Goal: Information Seeking & Learning: Learn about a topic

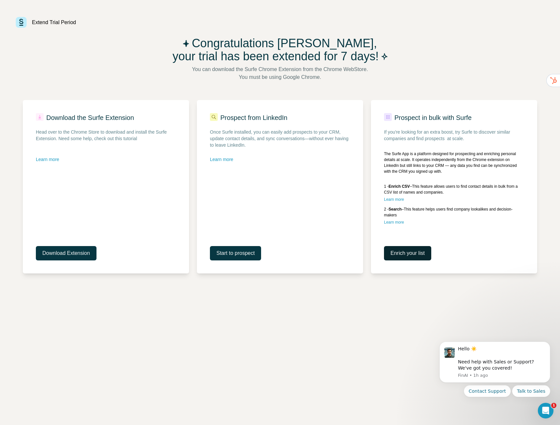
click at [411, 254] on span "Enrich your list" at bounding box center [407, 253] width 34 height 8
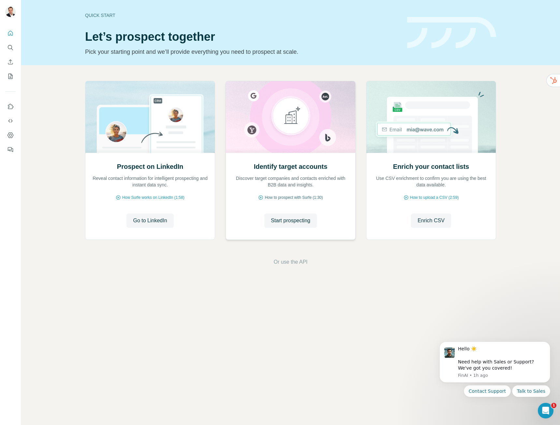
click at [278, 196] on span "How to prospect with Surfe (1:30)" at bounding box center [294, 198] width 58 height 6
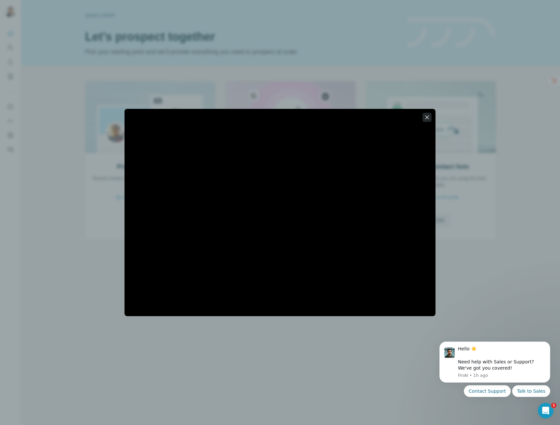
click at [424, 118] on icon "button" at bounding box center [427, 117] width 7 height 7
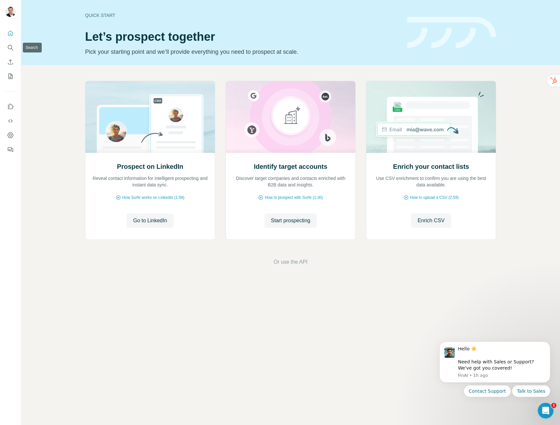
click at [1, 47] on div at bounding box center [10, 89] width 21 height 132
click at [10, 47] on icon "Search" at bounding box center [10, 47] width 7 height 7
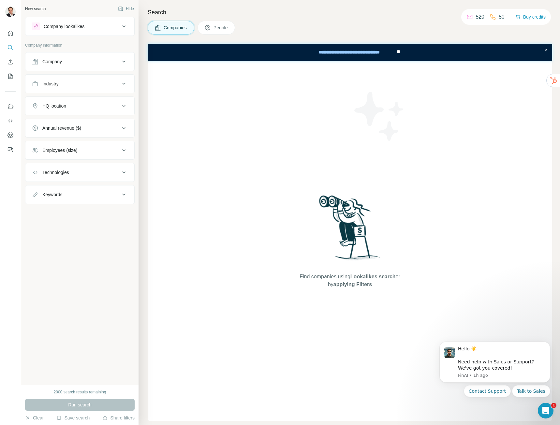
click at [62, 185] on div "Keywords" at bounding box center [79, 194] width 109 height 19
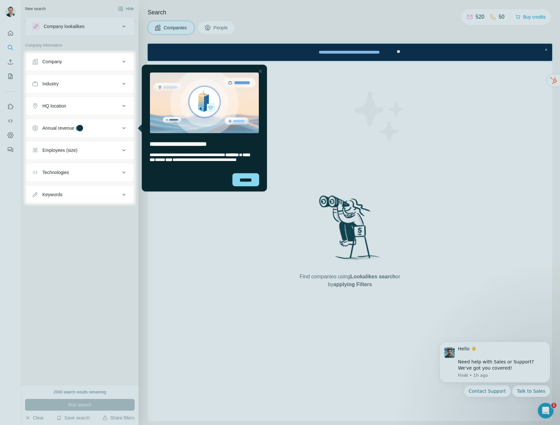
click at [49, 179] on button "Technologies" at bounding box center [79, 173] width 109 height 16
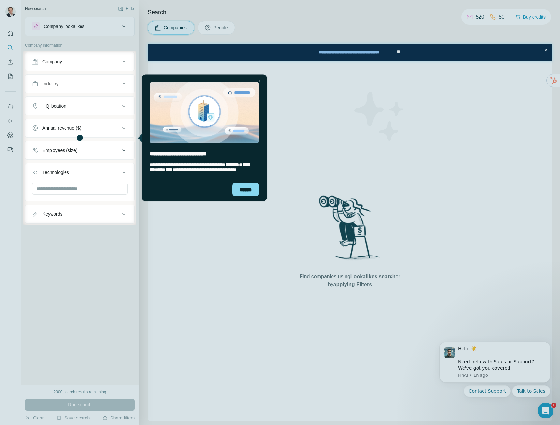
drag, startPoint x: 277, startPoint y: 190, endPoint x: 270, endPoint y: 195, distance: 8.7
click at [276, 190] on div at bounding box center [348, 138] width 424 height 175
click at [258, 197] on div "******" at bounding box center [204, 192] width 125 height 18
drag, startPoint x: 381, startPoint y: 270, endPoint x: 251, endPoint y: 195, distance: 150.2
click at [251, 195] on div "******" at bounding box center [245, 189] width 27 height 13
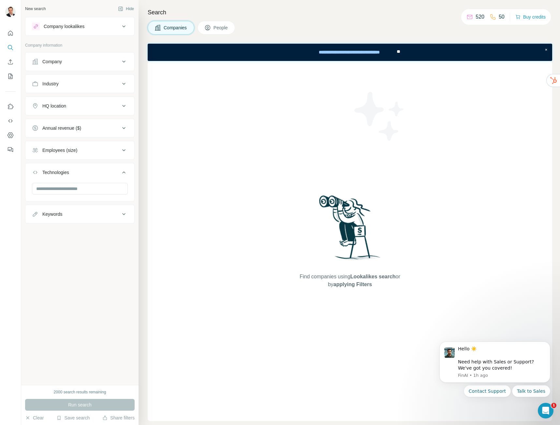
click at [51, 198] on div at bounding box center [79, 191] width 109 height 17
click at [50, 190] on div at bounding box center [280, 248] width 560 height 354
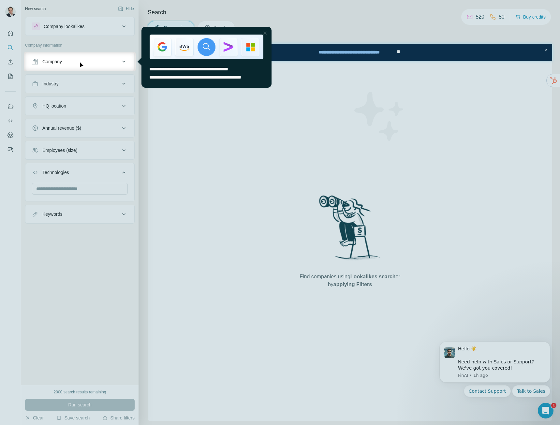
click at [46, 211] on div at bounding box center [280, 248] width 560 height 354
click at [265, 32] on div "Close Step" at bounding box center [265, 33] width 8 height 8
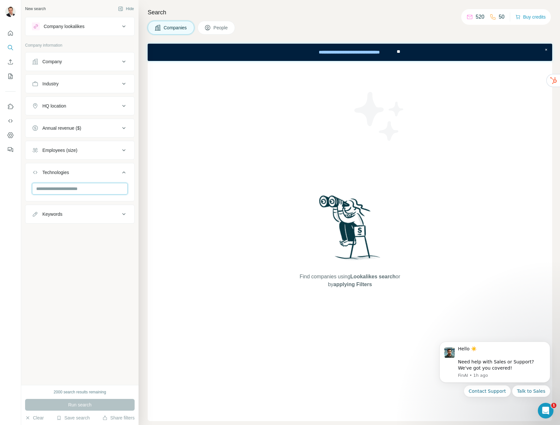
click at [60, 186] on input "text" at bounding box center [80, 189] width 96 height 12
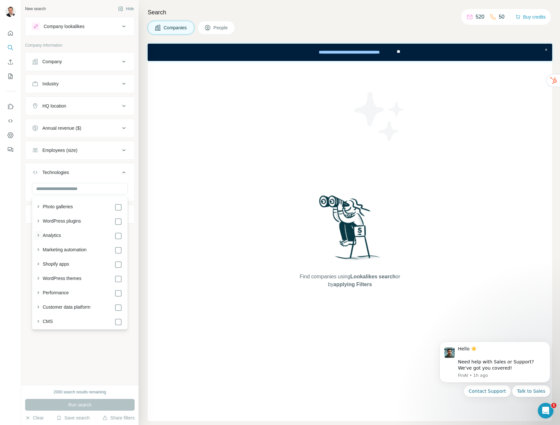
click at [38, 238] on icon "button" at bounding box center [38, 235] width 7 height 7
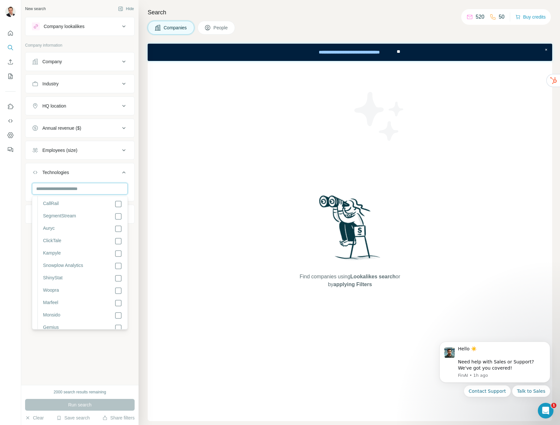
click at [84, 190] on input "text" at bounding box center [80, 189] width 96 height 12
type input "*********"
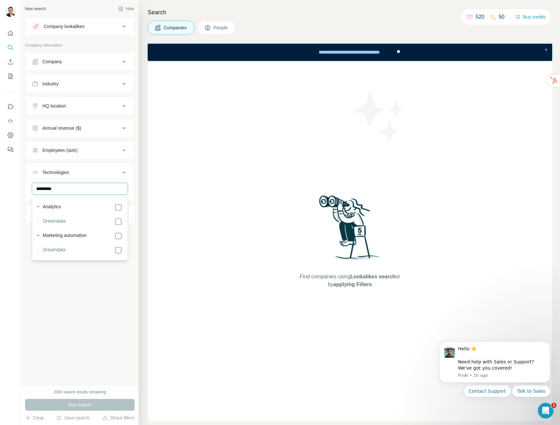
scroll to position [0, 0]
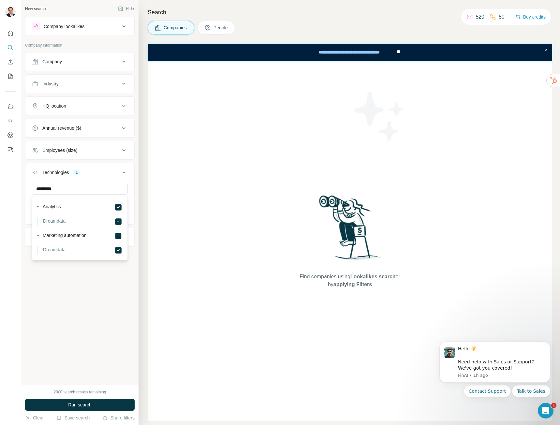
click at [72, 294] on div "New search Hide Company lookalikes Company information Company Industry HQ loca…" at bounding box center [79, 192] width 117 height 385
click at [68, 153] on div "Employees (size)" at bounding box center [59, 150] width 35 height 7
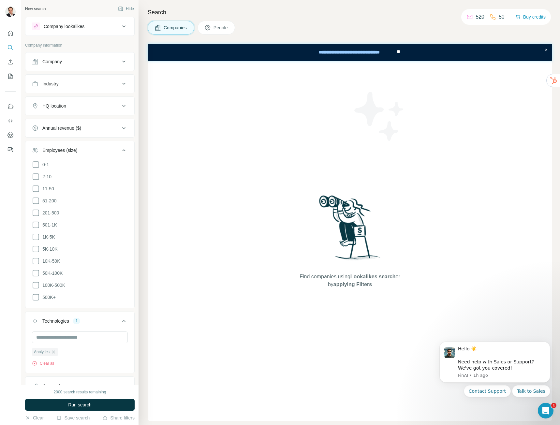
click at [34, 192] on ul "0-1 2-10 11-50 [PHONE_NUMBER] 501-1K 1K-5K 5K-10K 10K-50K 50K-100K 100K-500K 50…" at bounding box center [80, 231] width 96 height 141
click at [37, 182] on ul "0-1 2-10 11-50 [PHONE_NUMBER] 501-1K 1K-5K 5K-10K 10K-50K 50K-100K 100K-500K 50…" at bounding box center [80, 231] width 96 height 141
click at [37, 177] on icon at bounding box center [36, 177] width 8 height 8
click at [37, 168] on icon at bounding box center [36, 165] width 8 height 8
click at [38, 187] on icon at bounding box center [36, 189] width 8 height 8
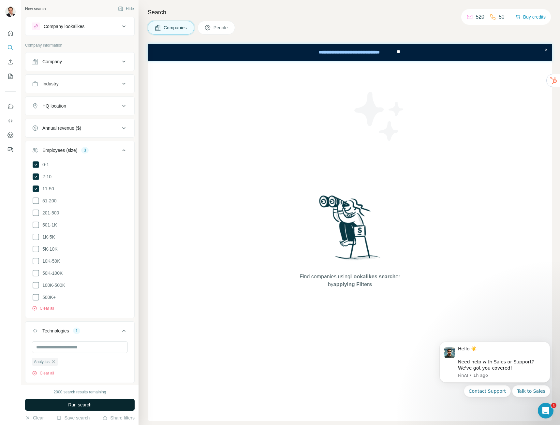
click at [108, 406] on button "Run search" at bounding box center [79, 405] width 109 height 12
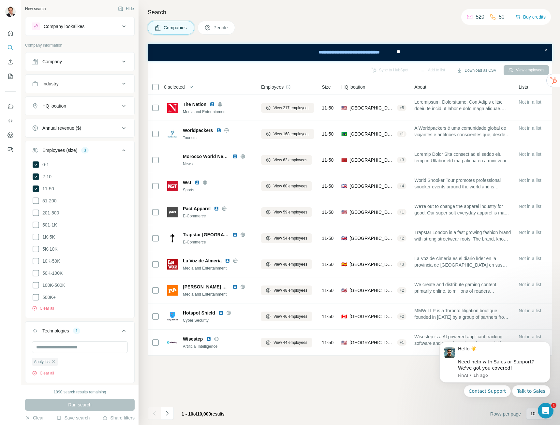
click at [59, 100] on button "HQ location" at bounding box center [79, 106] width 109 height 16
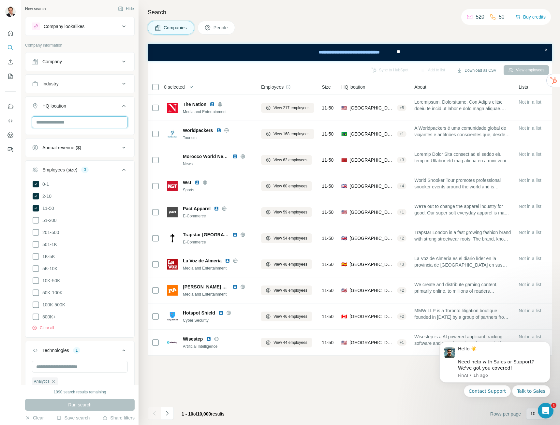
click at [65, 128] on input "text" at bounding box center [80, 122] width 96 height 12
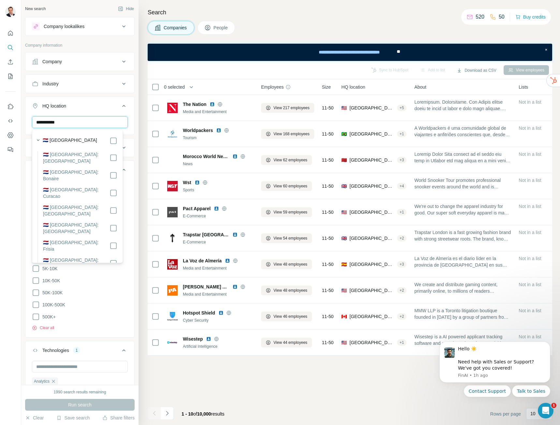
type input "**********"
click at [111, 135] on div "🇳🇱 [GEOGRAPHIC_DATA] 🇳🇱 [GEOGRAPHIC_DATA]: [GEOGRAPHIC_DATA] 🇳🇱 [GEOGRAPHIC_DAT…" at bounding box center [78, 299] width 88 height 337
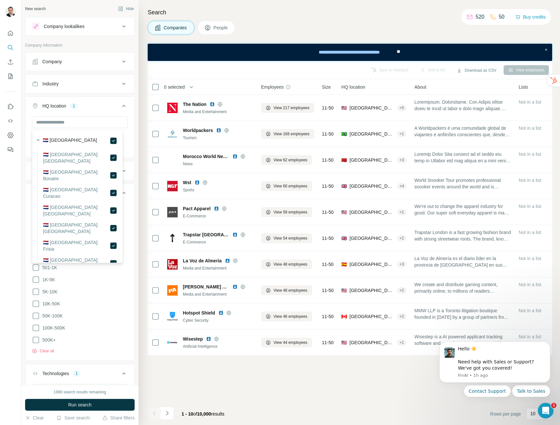
click at [115, 360] on ul "Company Industry HQ location 1 [GEOGRAPHIC_DATA] Clear all Annual revenue ($) E…" at bounding box center [79, 250] width 109 height 396
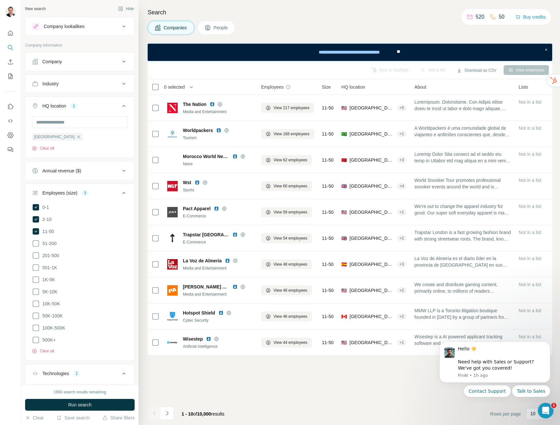
click at [69, 78] on button "Industry" at bounding box center [79, 84] width 109 height 16
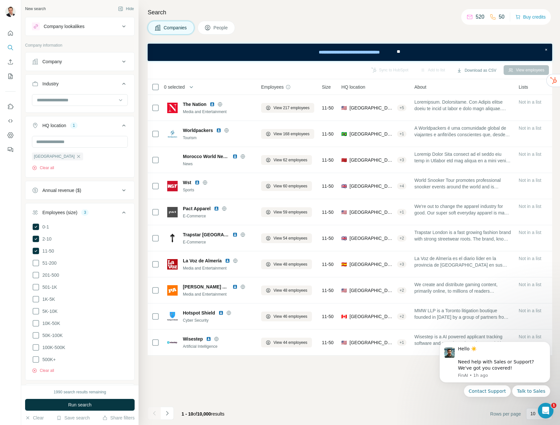
click at [69, 70] on div "Company" at bounding box center [79, 61] width 109 height 19
click at [68, 62] on div "Company" at bounding box center [76, 61] width 88 height 7
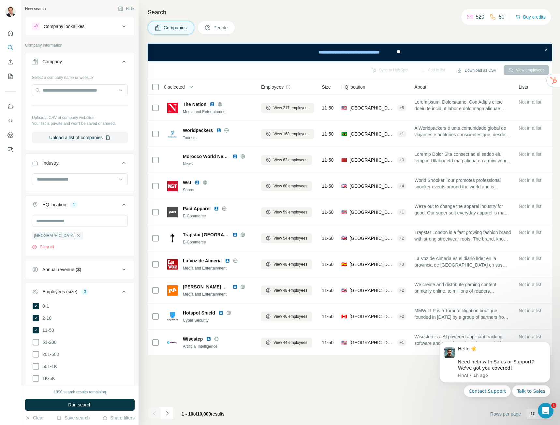
scroll to position [163, 0]
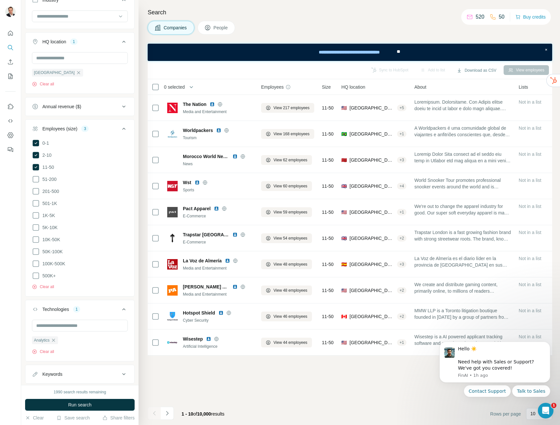
click at [78, 112] on button "Annual revenue ($)" at bounding box center [79, 107] width 109 height 16
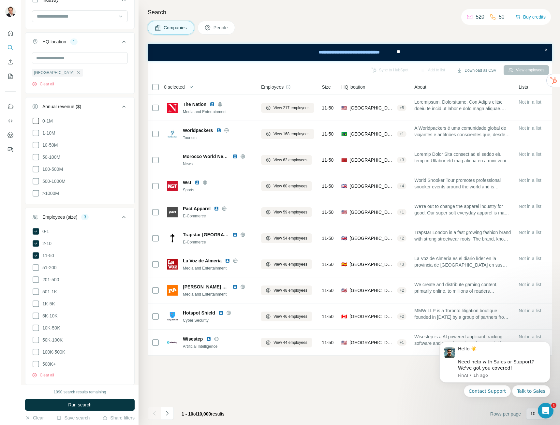
click at [32, 123] on icon at bounding box center [36, 121] width 8 height 8
click at [36, 136] on icon at bounding box center [36, 133] width 7 height 7
click at [35, 149] on ul "0-1M 1-10M 10-50M 50-100M 100-500M 500-1000M >1000M" at bounding box center [80, 157] width 96 height 80
click at [35, 146] on icon at bounding box center [36, 145] width 8 height 8
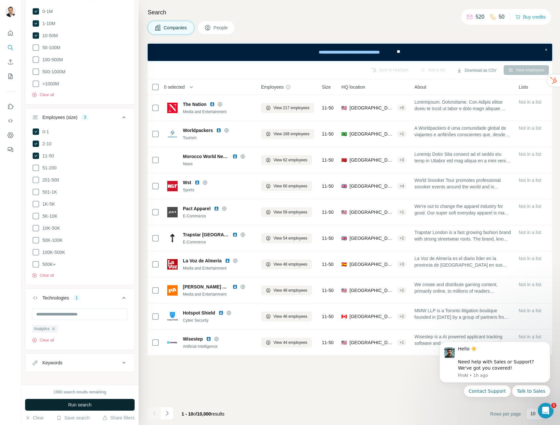
click at [71, 406] on span "Run search" at bounding box center [79, 404] width 23 height 7
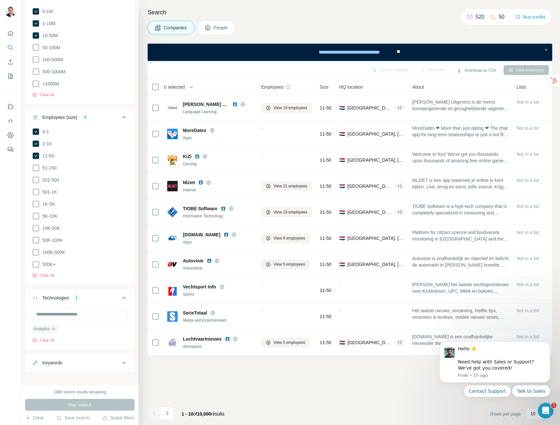
click at [397, 401] on div "Sync to HubSpot Add to list Download as CSV View employees 0 selected Companies…" at bounding box center [350, 243] width 404 height 364
drag, startPoint x: 640, startPoint y: 484, endPoint x: 538, endPoint y: 414, distance: 124.7
click at [537, 414] on html at bounding box center [545, 410] width 16 height 16
click at [537, 414] on div "Open Intercom Messenger" at bounding box center [545, 410] width 16 height 16
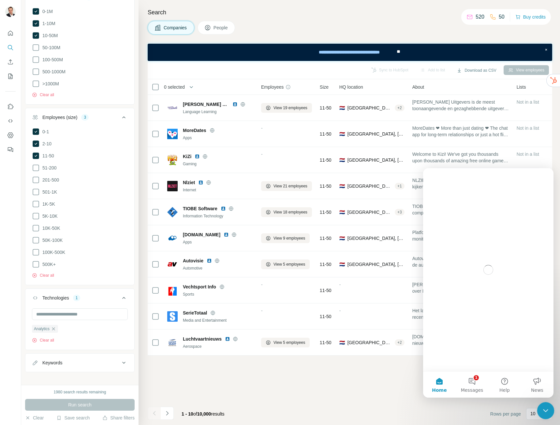
scroll to position [0, 0]
click at [537, 414] on div "Close Intercom Messenger" at bounding box center [545, 410] width 16 height 16
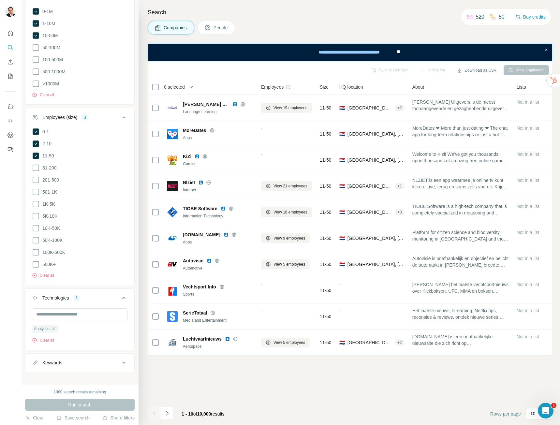
click at [375, 389] on div "Sync to HubSpot Add to list Download as CSV View employees 0 selected Companies…" at bounding box center [350, 243] width 404 height 364
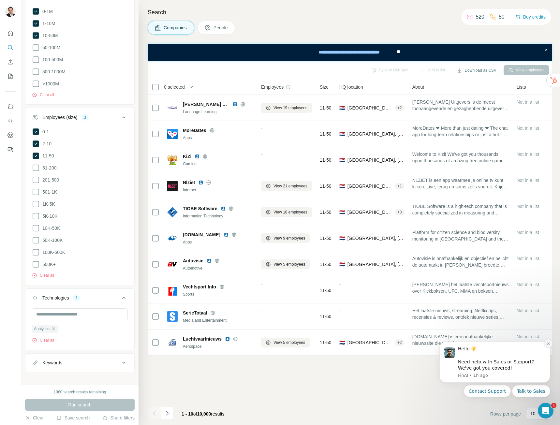
click at [547, 347] on button "Dismiss notification" at bounding box center [548, 343] width 8 height 8
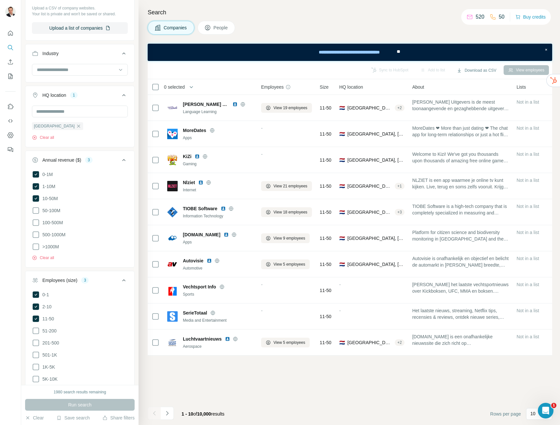
scroll to position [272, 0]
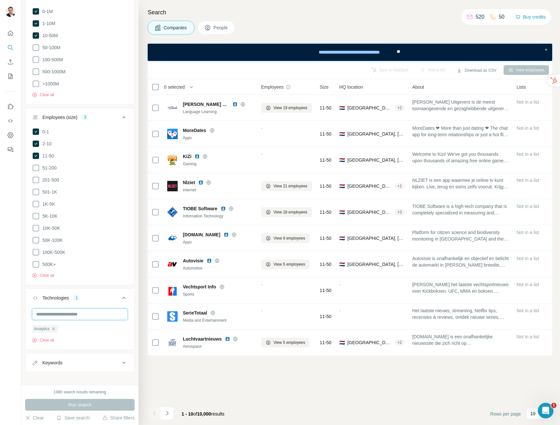
click at [55, 309] on input "text" at bounding box center [80, 314] width 96 height 12
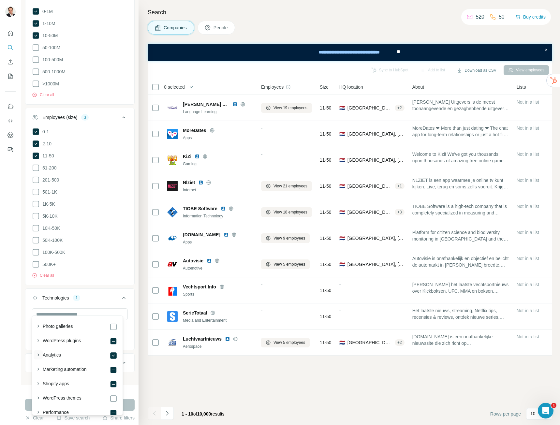
click at [40, 353] on icon "button" at bounding box center [38, 355] width 7 height 7
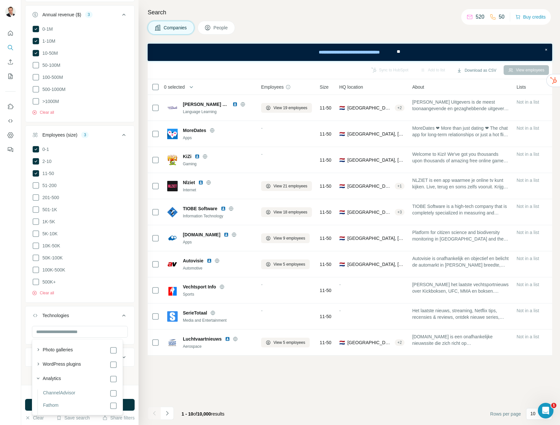
scroll to position [249, 0]
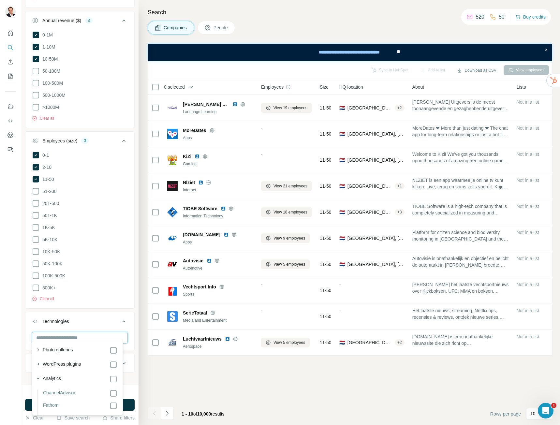
click at [67, 335] on input "text" at bounding box center [80, 338] width 96 height 12
type input "****"
click at [124, 313] on button "Technologies 1" at bounding box center [79, 322] width 109 height 18
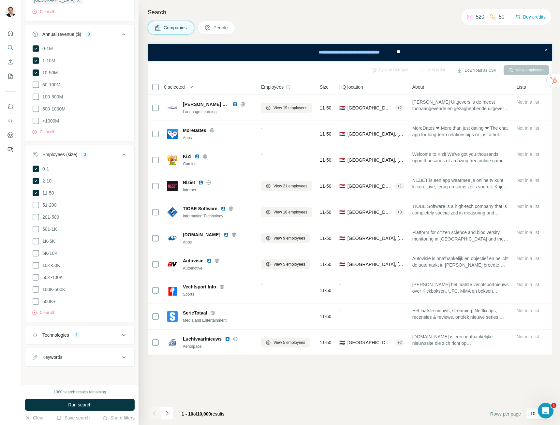
scroll to position [229, 0]
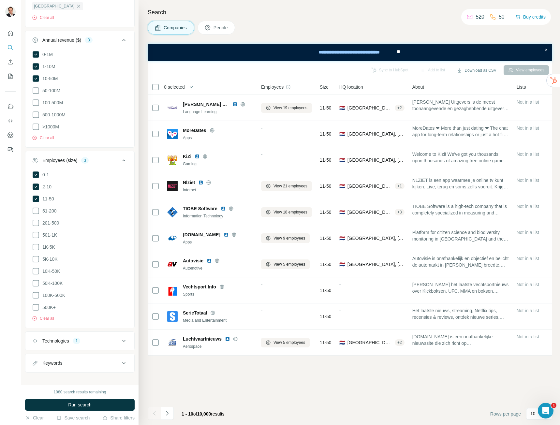
click at [103, 338] on div "Technologies 1" at bounding box center [76, 341] width 88 height 7
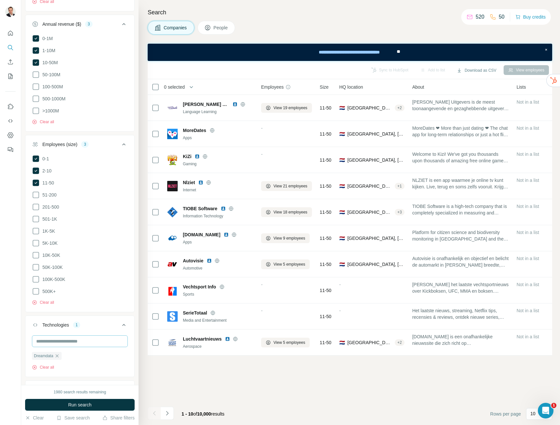
scroll to position [272, 0]
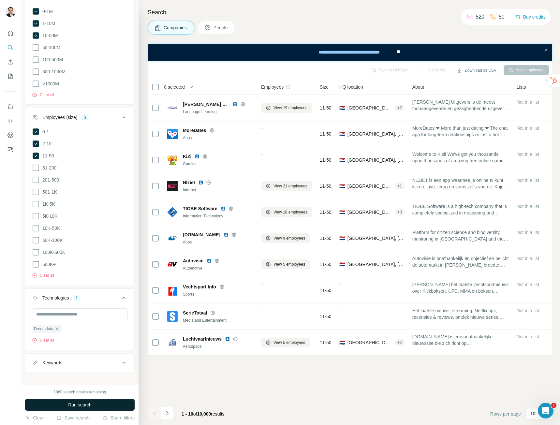
click at [87, 402] on span "Run search" at bounding box center [79, 404] width 23 height 7
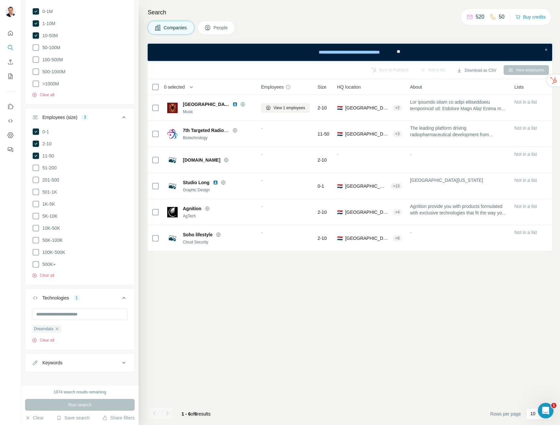
scroll to position [109, 0]
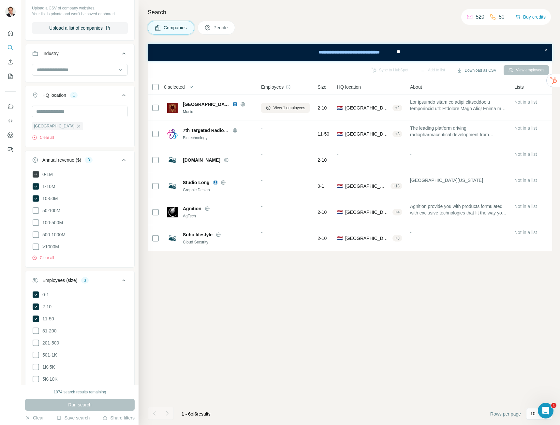
click at [36, 175] on icon at bounding box center [36, 174] width 7 height 7
click at [32, 186] on icon at bounding box center [36, 186] width 8 height 8
drag, startPoint x: 36, startPoint y: 197, endPoint x: 43, endPoint y: 210, distance: 14.6
click at [40, 199] on label "10-50M" at bounding box center [45, 199] width 26 height 8
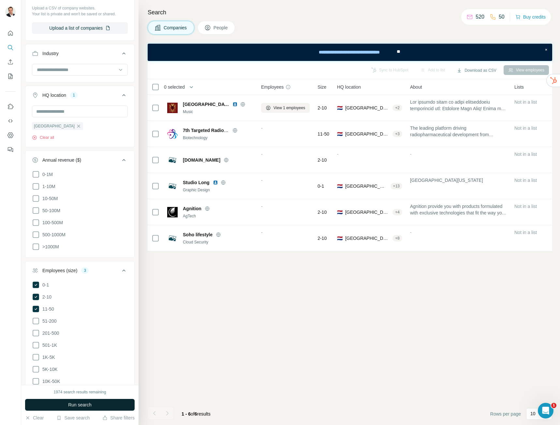
click at [84, 403] on span "Run search" at bounding box center [79, 404] width 23 height 7
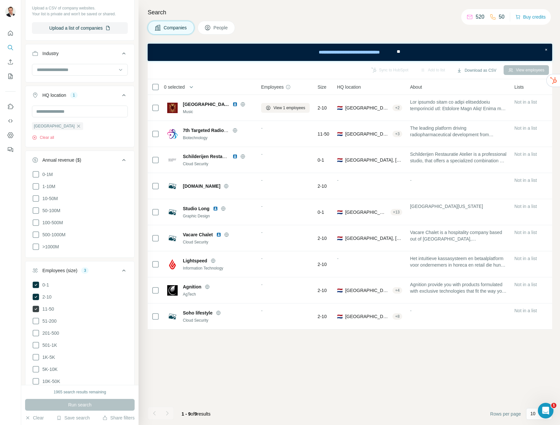
click at [38, 308] on icon at bounding box center [36, 309] width 7 height 7
click at [34, 296] on icon at bounding box center [36, 297] width 7 height 7
click at [34, 288] on ul "0-1 2-10 11-50 [PHONE_NUMBER] 501-1K 1K-5K 5K-10K 10K-50K 50K-100K 100K-500K 50…" at bounding box center [80, 351] width 96 height 141
click at [35, 284] on icon at bounding box center [36, 285] width 7 height 7
click at [62, 404] on button "Run search" at bounding box center [79, 405] width 109 height 12
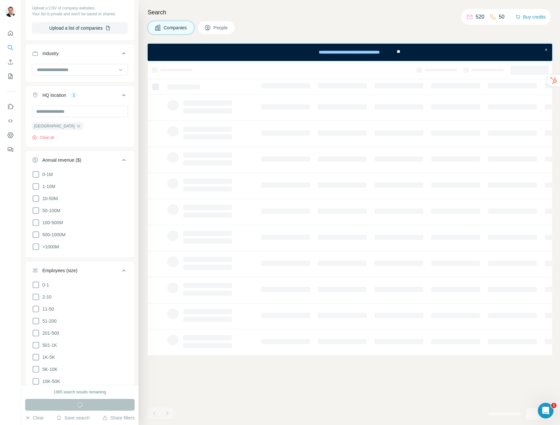
click at [116, 273] on button "Employees (size)" at bounding box center [79, 272] width 109 height 18
click at [109, 161] on div "Annual revenue ($)" at bounding box center [76, 161] width 88 height 7
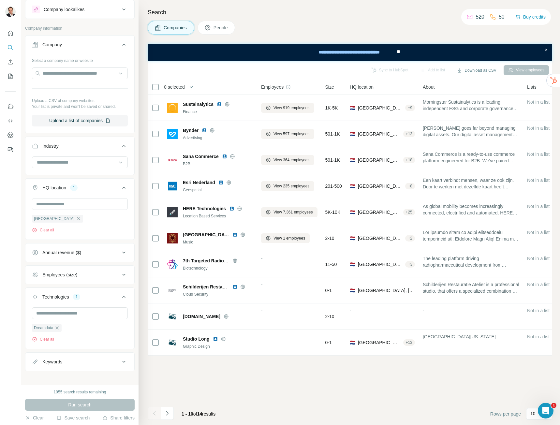
scroll to position [22, 0]
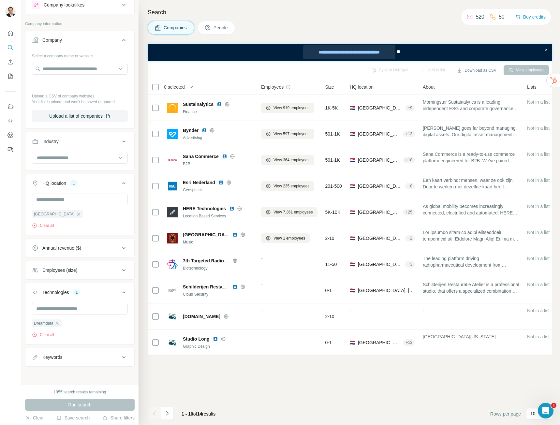
click at [378, 50] on div "**********" at bounding box center [349, 52] width 92 height 14
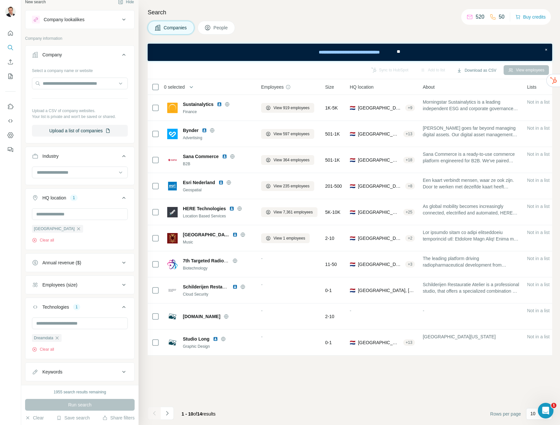
scroll to position [0, 0]
